Goal: Book appointment/travel/reservation

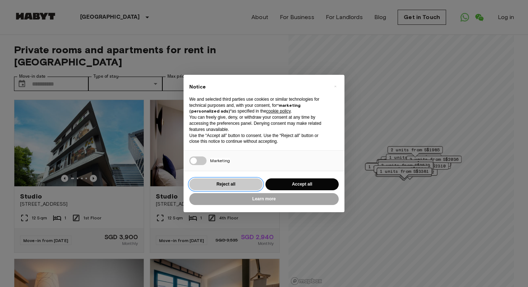
click at [229, 186] on button "Reject all" at bounding box center [225, 184] width 73 height 12
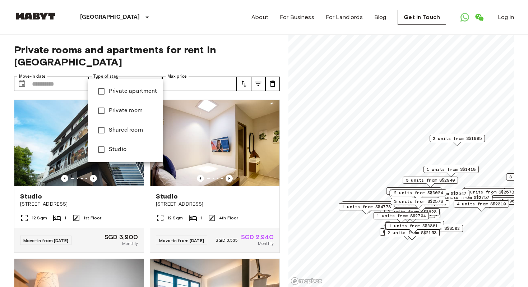
type input "**********"
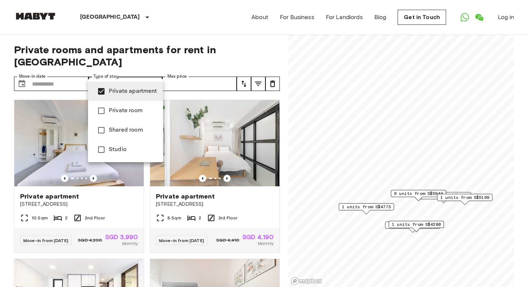
click at [52, 75] on div at bounding box center [264, 143] width 528 height 287
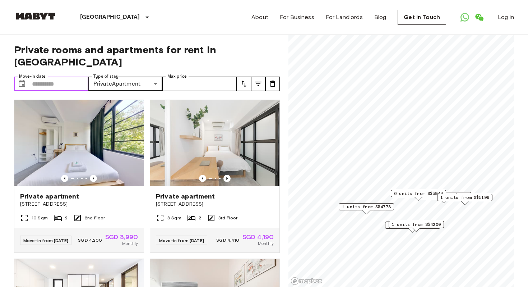
click at [58, 77] on input "Move-in date" at bounding box center [60, 84] width 56 height 14
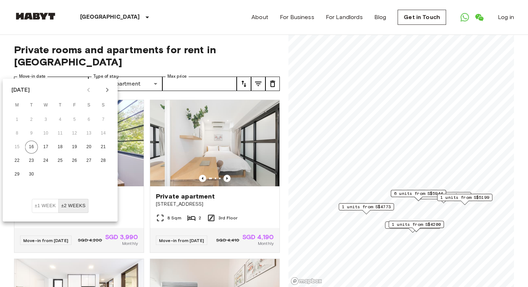
click at [105, 92] on icon "Next month" at bounding box center [107, 89] width 9 height 9
click at [104, 92] on icon "Next month" at bounding box center [107, 89] width 9 height 9
click at [56, 117] on button "1" at bounding box center [60, 119] width 13 height 13
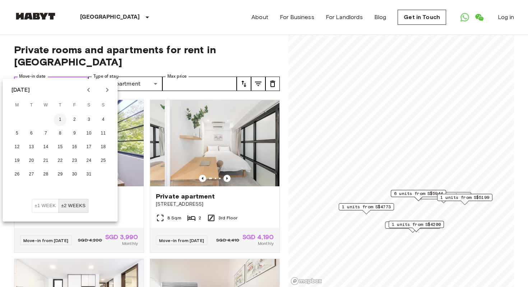
type input "**********"
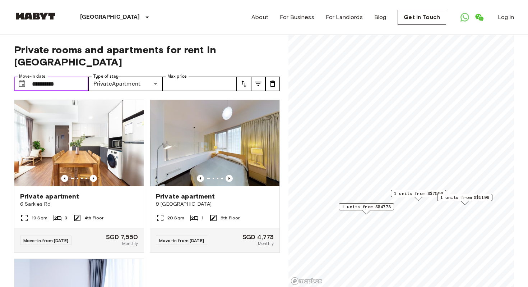
click at [460, 197] on span "1 units from S$5199" at bounding box center [464, 197] width 49 height 6
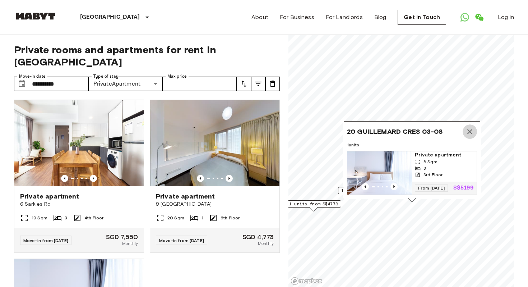
click at [469, 132] on icon "Map marker" at bounding box center [469, 131] width 5 height 5
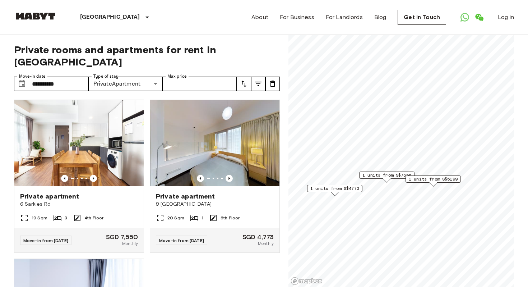
click at [376, 176] on span "1 units from S$7550" at bounding box center [386, 175] width 49 height 6
